Goal: Task Accomplishment & Management: Manage account settings

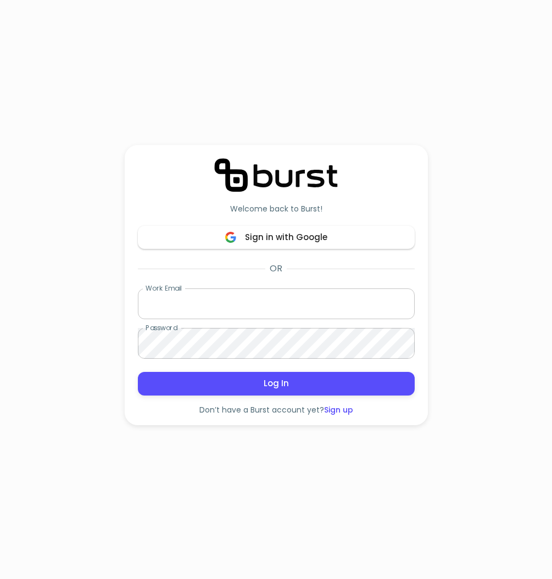
type input "[EMAIL_ADDRESS][DOMAIN_NAME]"
click at [268, 389] on span "Log In" at bounding box center [276, 383] width 253 height 14
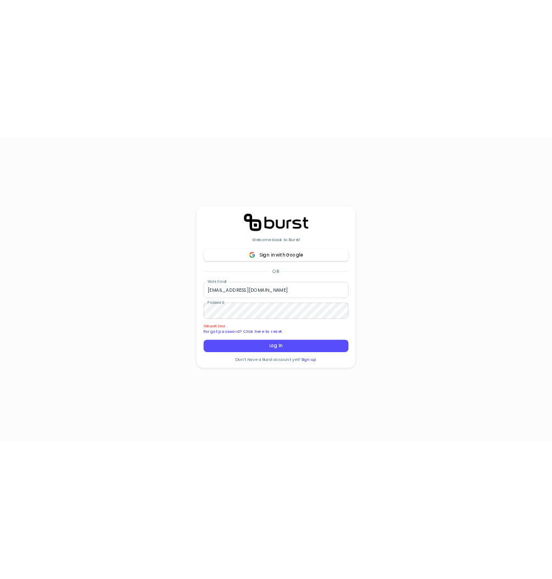
scroll to position [165, 0]
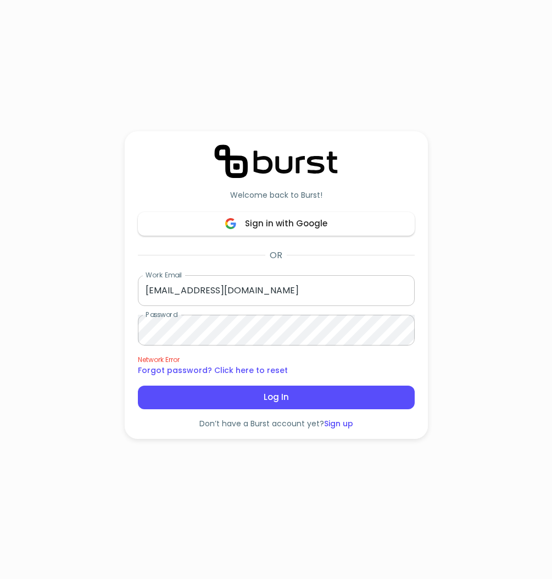
click at [478, 143] on div "Welcome back to Burst! Sign in with Google OR Work Email demo@burst.to Work Ema…" at bounding box center [276, 289] width 552 height 579
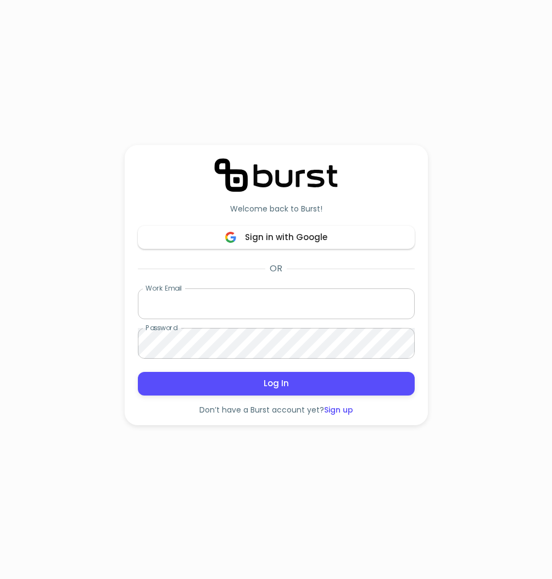
type input "[EMAIL_ADDRESS][DOMAIN_NAME]"
click at [225, 383] on span "Log In" at bounding box center [276, 383] width 253 height 14
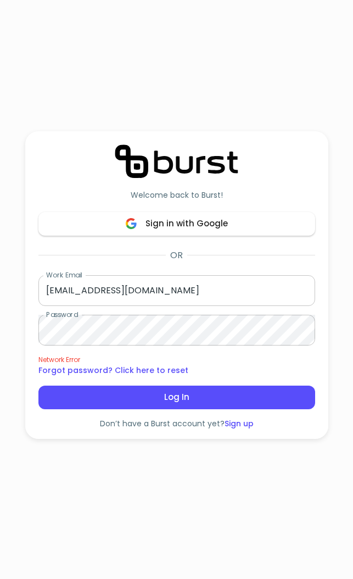
click at [218, 495] on div "Welcome back to Burst! Sign in with Google OR Work Email [EMAIL_ADDRESS][DOMAIN…" at bounding box center [176, 285] width 303 height 570
click at [194, 473] on div "Welcome back to Burst! Sign in with Google OR Work Email [EMAIL_ADDRESS][DOMAIN…" at bounding box center [176, 285] width 303 height 570
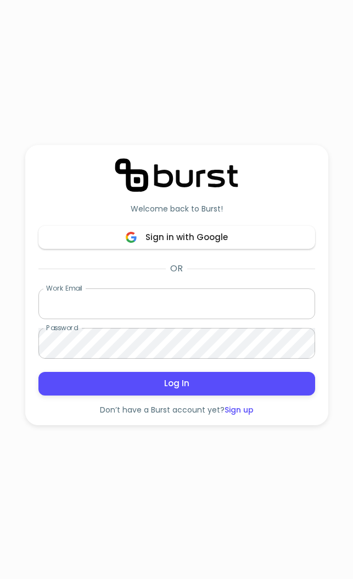
type input "[EMAIL_ADDRESS][DOMAIN_NAME]"
click at [180, 386] on span "Log In" at bounding box center [177, 383] width 253 height 14
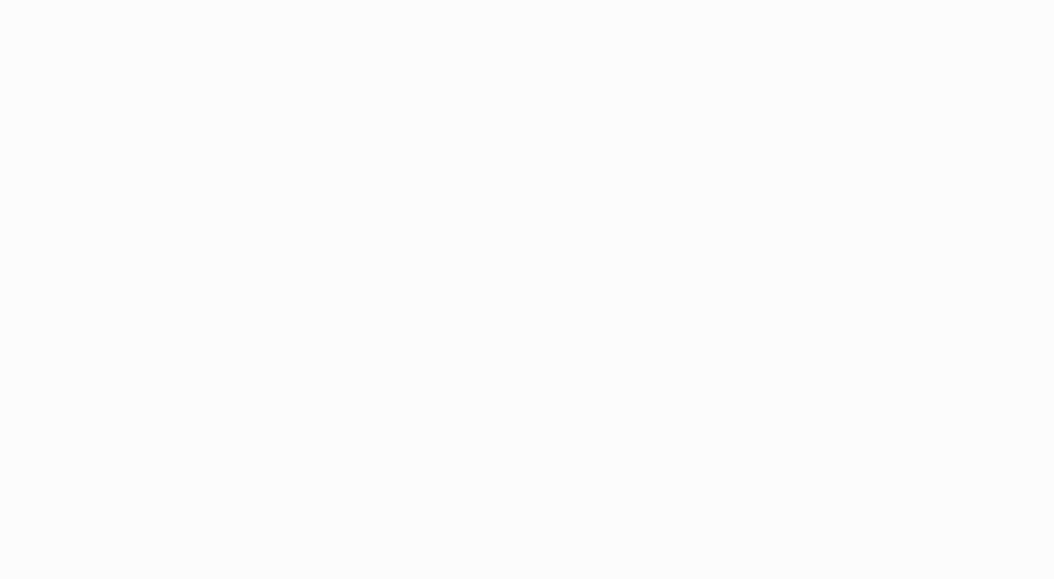
scroll to position [165, 0]
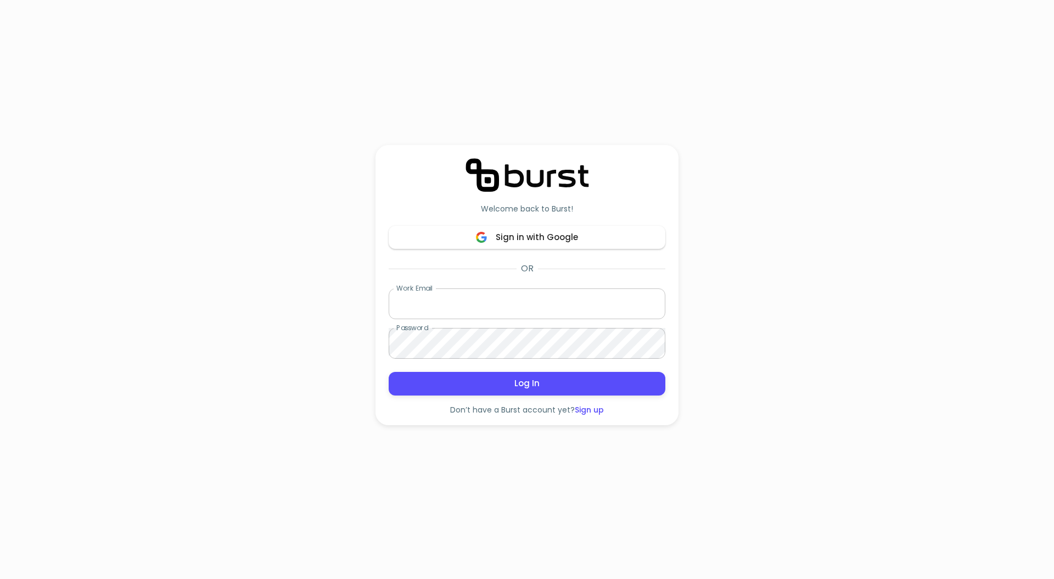
type input "[EMAIL_ADDRESS][DOMAIN_NAME]"
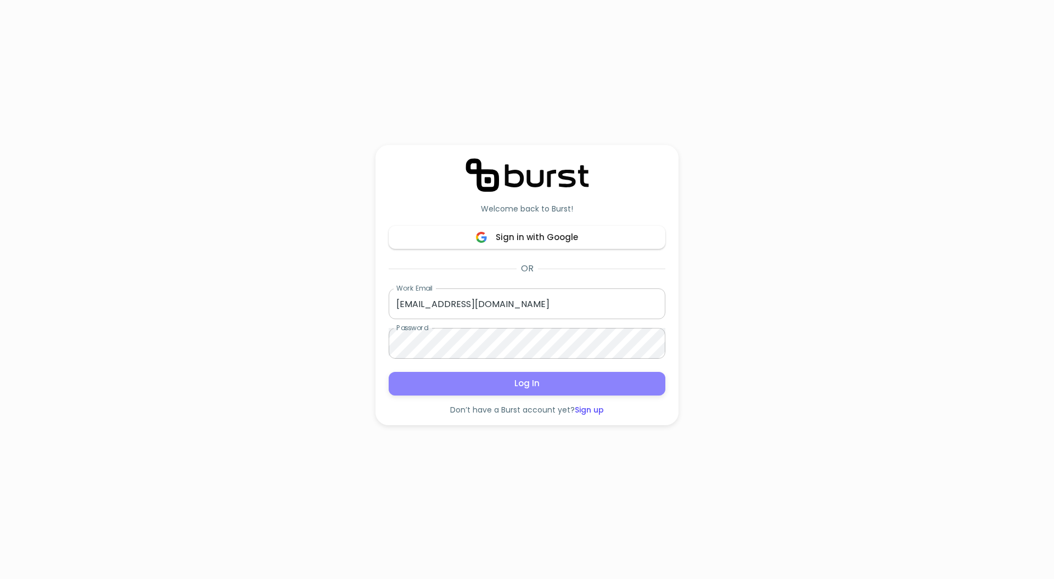
click at [543, 387] on span "Log In" at bounding box center [527, 383] width 253 height 14
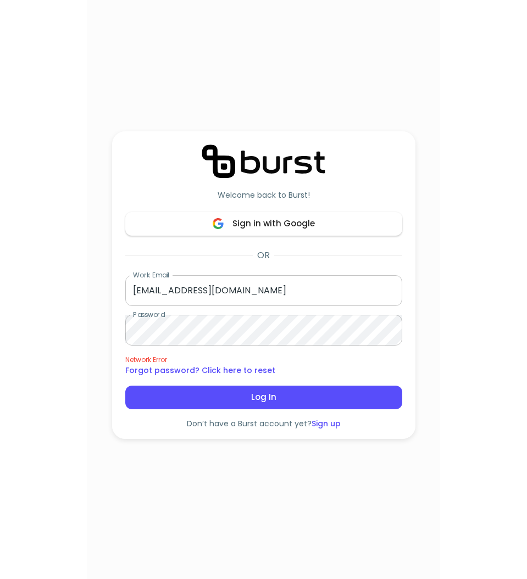
scroll to position [165, 0]
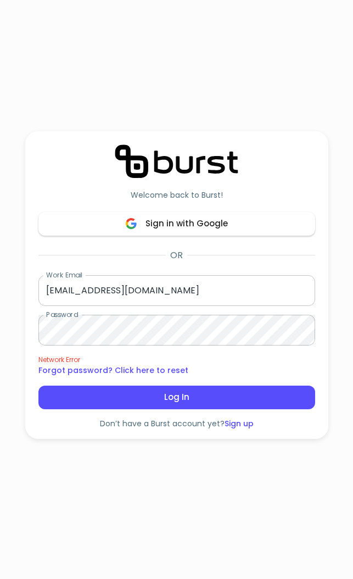
click at [333, 110] on div "Welcome back to Burst! Sign in with Google OR Work Email demo@burst.to Work Ema…" at bounding box center [176, 289] width 329 height 579
